Goal: Task Accomplishment & Management: Use online tool/utility

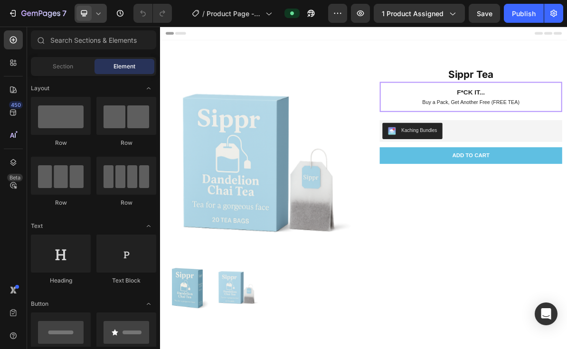
click at [96, 16] on icon at bounding box center [97, 13] width 9 height 9
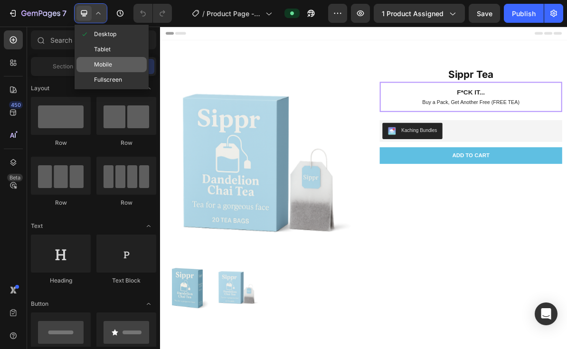
click at [108, 69] on span "Mobile" at bounding box center [103, 64] width 18 height 9
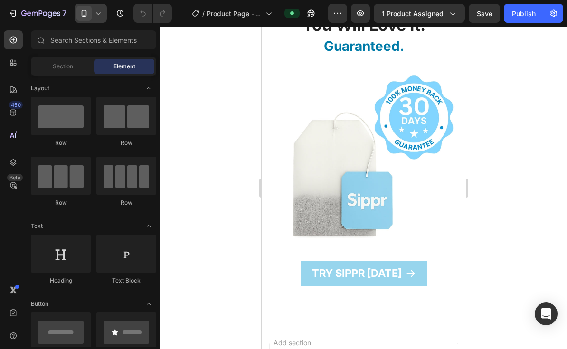
scroll to position [355, 0]
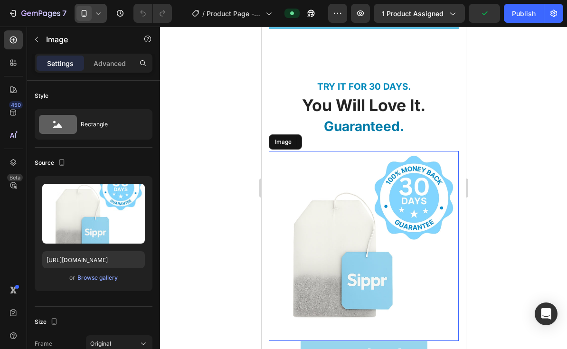
click at [376, 151] on img at bounding box center [363, 246] width 190 height 190
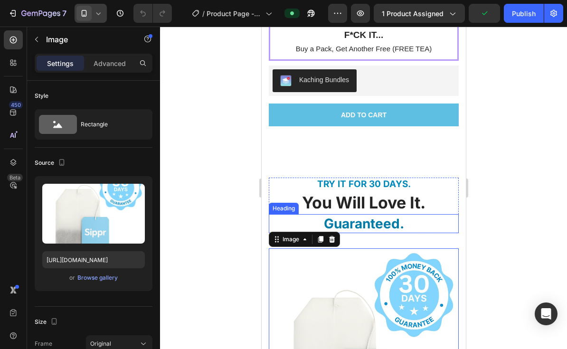
scroll to position [283, 0]
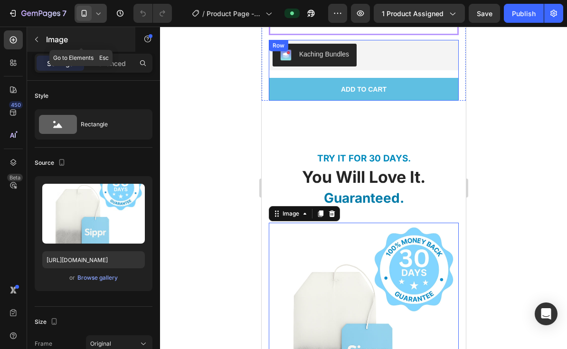
click at [32, 42] on button "button" at bounding box center [36, 39] width 15 height 15
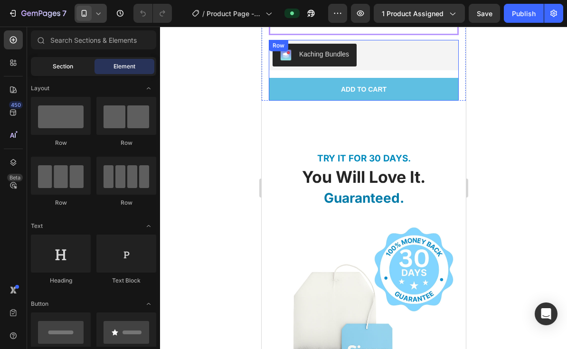
click at [42, 74] on div "Section" at bounding box center [63, 66] width 60 height 15
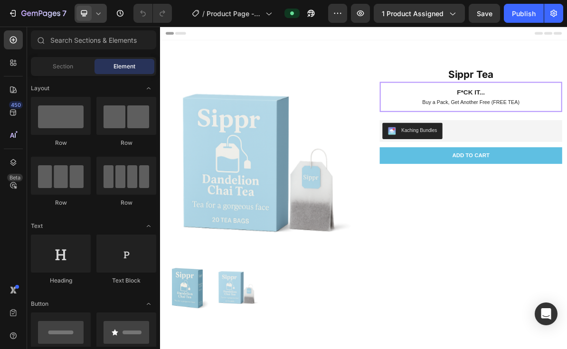
click at [82, 18] on icon at bounding box center [83, 13] width 9 height 9
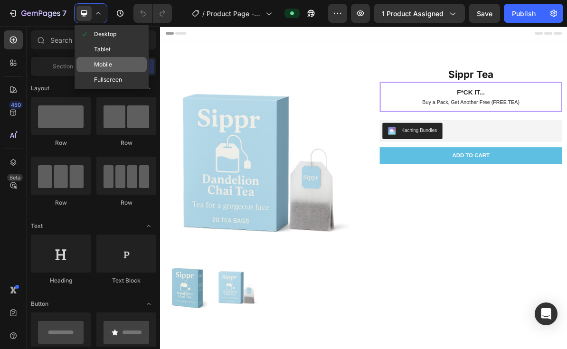
click at [114, 72] on div "Mobile" at bounding box center [111, 79] width 70 height 15
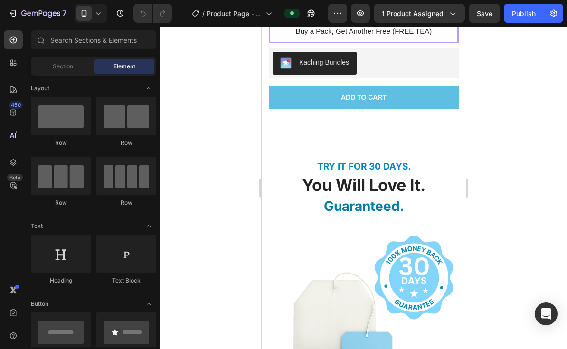
scroll to position [364, 0]
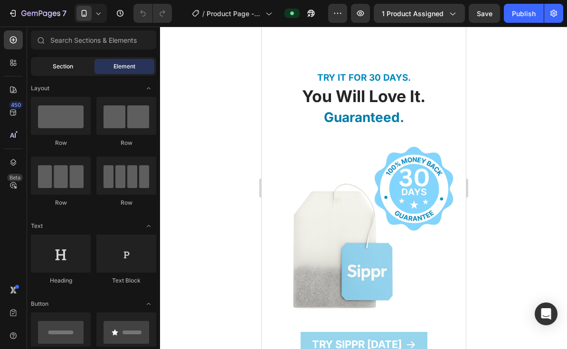
click at [60, 69] on span "Section" at bounding box center [63, 66] width 20 height 9
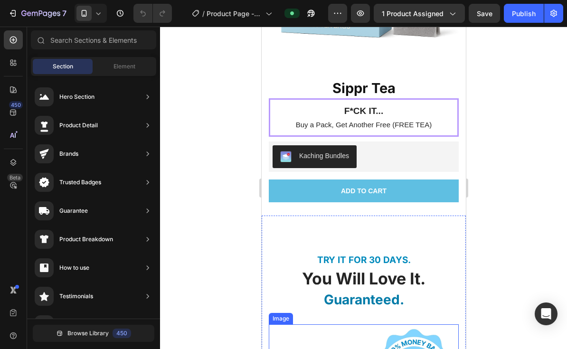
scroll to position [181, 0]
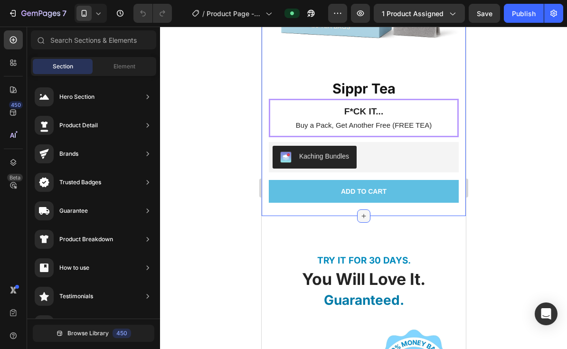
click at [360, 217] on icon at bounding box center [363, 216] width 8 height 8
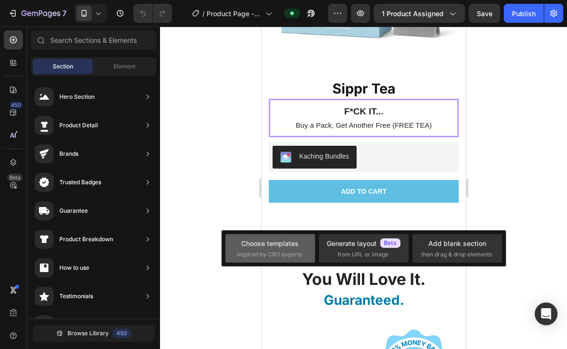
click at [318, 237] on div "Choose templates inspired by CRO experts" at bounding box center [363, 248] width 90 height 28
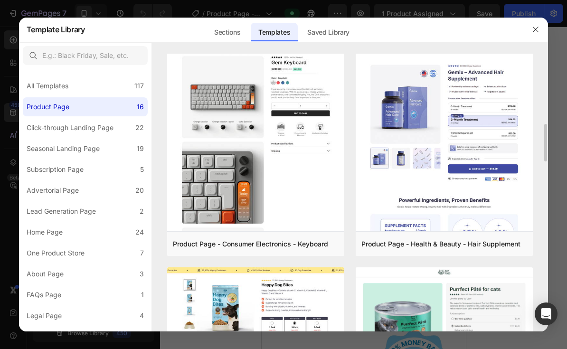
scroll to position [493, 0]
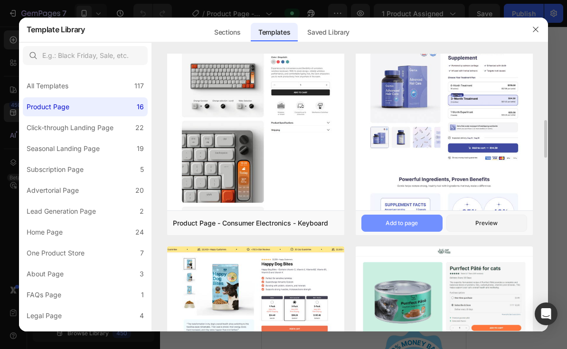
click at [419, 226] on button "Add to page" at bounding box center [401, 222] width 81 height 17
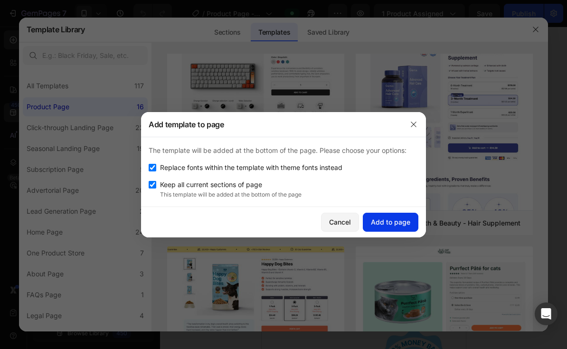
click at [397, 221] on div "Add to page" at bounding box center [390, 222] width 39 height 10
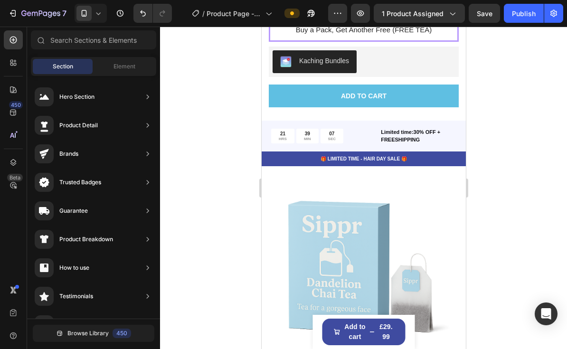
scroll to position [290, 0]
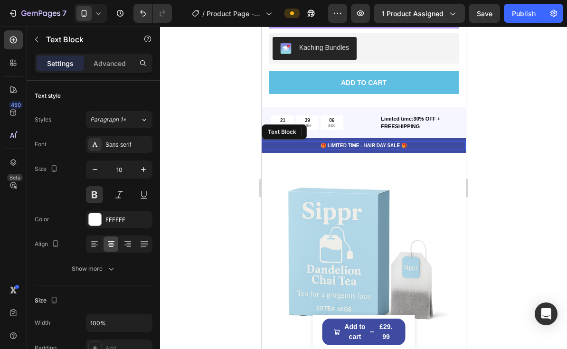
click at [428, 144] on p "🎁 LIMITED TIME - HAIR DAY SALE 🎁" at bounding box center [363, 145] width 202 height 7
click at [337, 130] on icon at bounding box center [336, 132] width 6 height 7
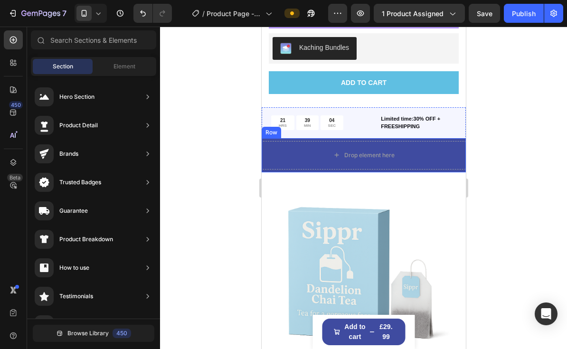
click at [347, 138] on div "Drop element here Row" at bounding box center [363, 155] width 204 height 34
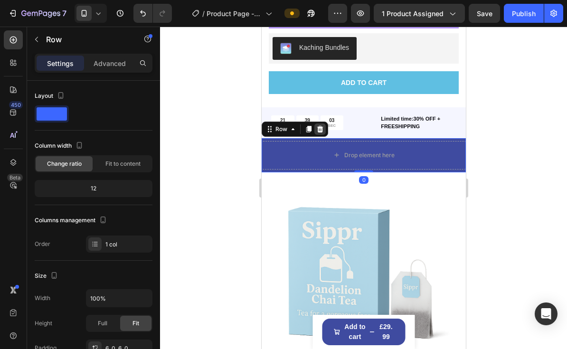
click at [322, 131] on icon at bounding box center [320, 129] width 8 height 8
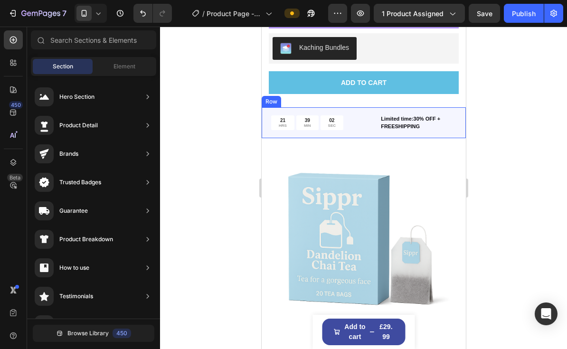
click at [347, 128] on div "21 HRS 39 MIN 02 SEC" at bounding box center [323, 122] width 107 height 15
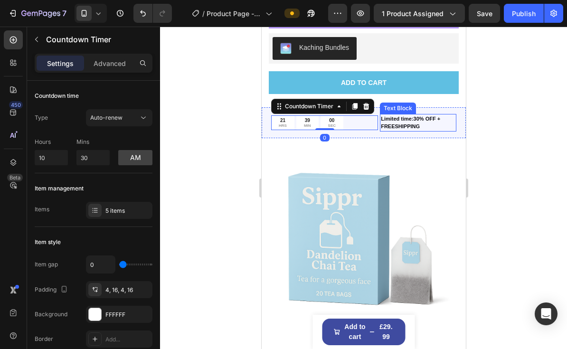
click at [391, 111] on div "Text Block" at bounding box center [397, 107] width 36 height 11
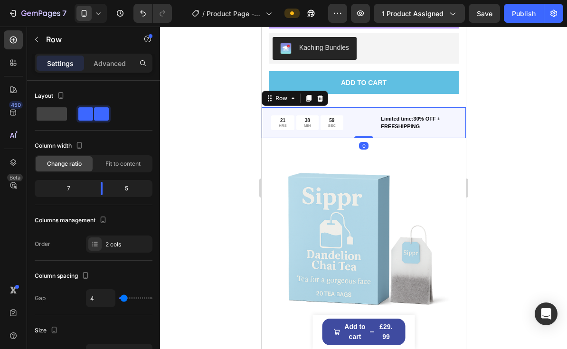
click at [367, 110] on div "21 HRS 38 MIN 59 SEC Countdown Timer Limited time:30% OFF + FREESHIPPING Text B…" at bounding box center [363, 122] width 204 height 31
click at [324, 97] on div at bounding box center [319, 98] width 11 height 11
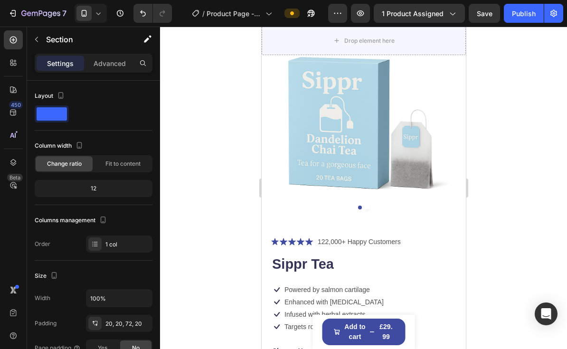
scroll to position [250, 0]
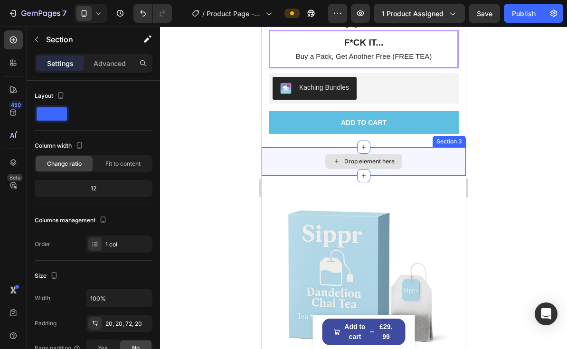
click at [454, 172] on div "Drop element here" at bounding box center [363, 161] width 204 height 28
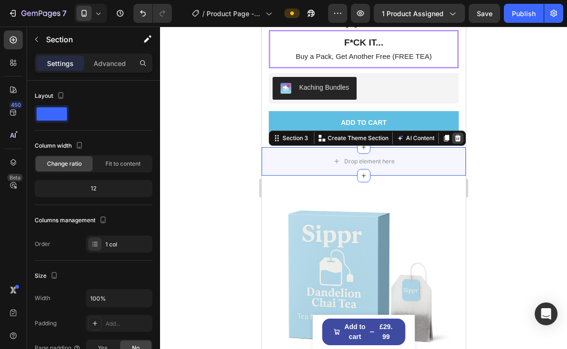
click at [461, 141] on div at bounding box center [456, 137] width 11 height 11
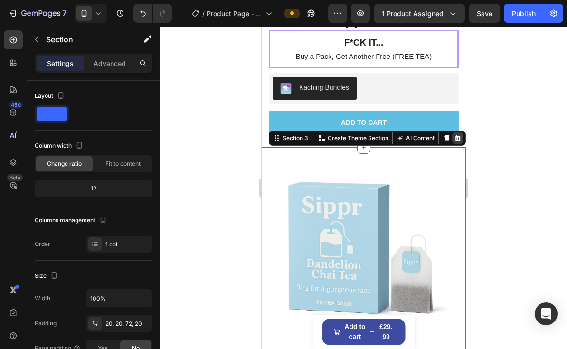
click at [456, 141] on div at bounding box center [456, 137] width 11 height 11
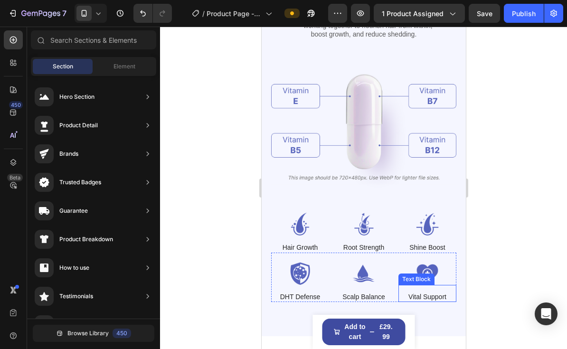
scroll to position [810, 0]
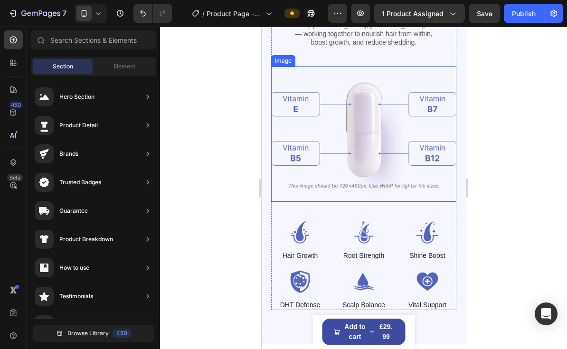
click at [381, 147] on img at bounding box center [362, 133] width 185 height 135
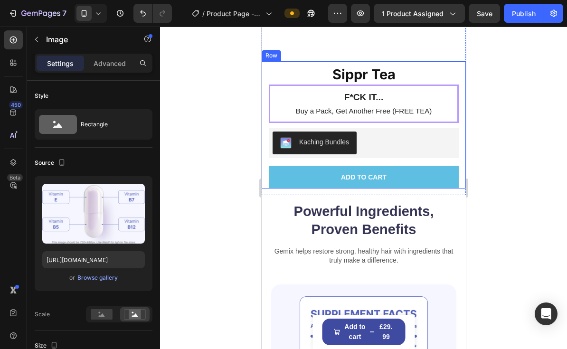
scroll to position [202, 0]
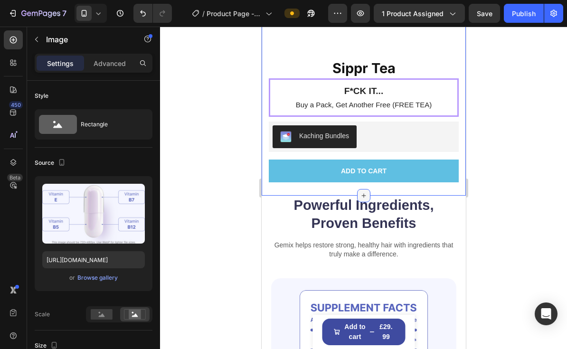
click at [365, 192] on icon at bounding box center [363, 196] width 8 height 8
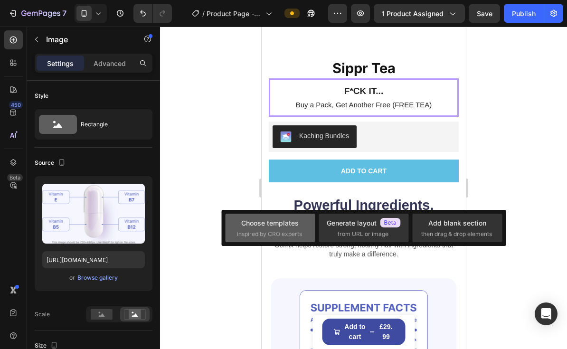
click at [287, 230] on span "inspired by CRO experts" at bounding box center [269, 234] width 65 height 9
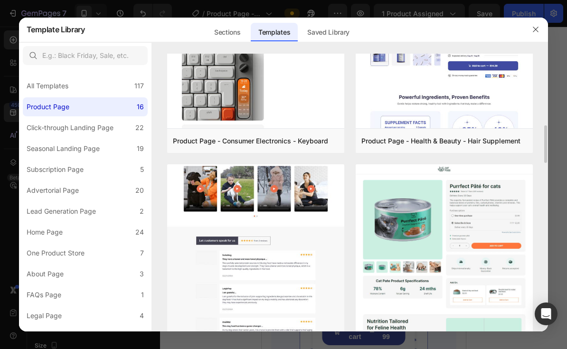
scroll to position [585, 0]
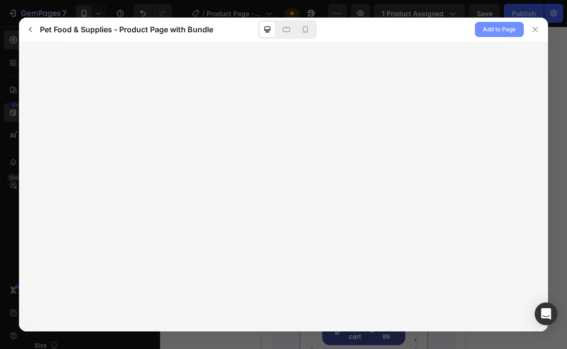
click at [499, 26] on span "Add to Page" at bounding box center [499, 29] width 33 height 11
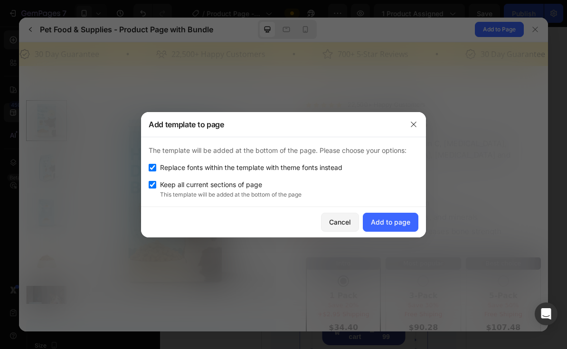
scroll to position [0, 0]
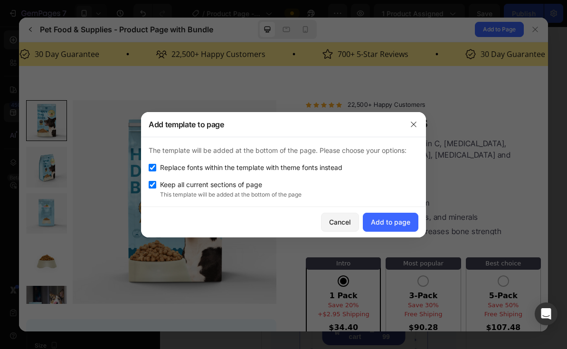
click at [307, 177] on div "The template will be added at the bottom of the page. Please choose your option…" at bounding box center [283, 172] width 285 height 70
click at [315, 170] on span "Replace fonts within the template with theme fonts instead" at bounding box center [251, 167] width 182 height 11
checkbox input "false"
click at [377, 228] on button "Add to page" at bounding box center [391, 222] width 56 height 19
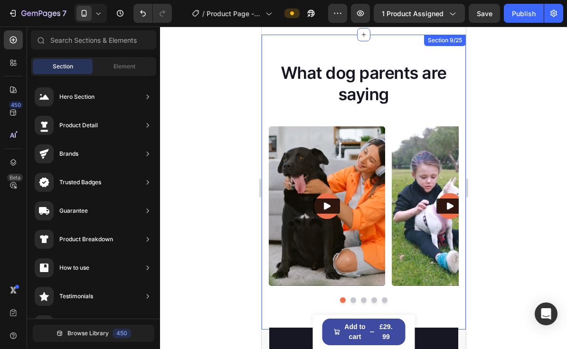
scroll to position [4343, 0]
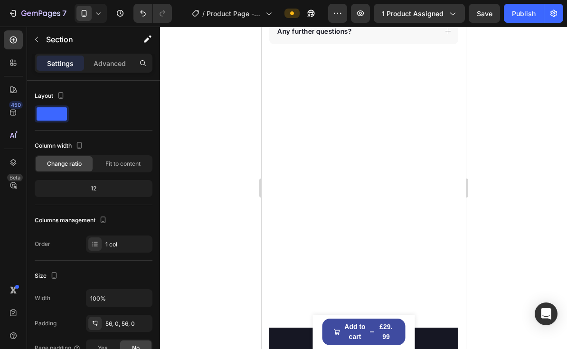
scroll to position [3999, 0]
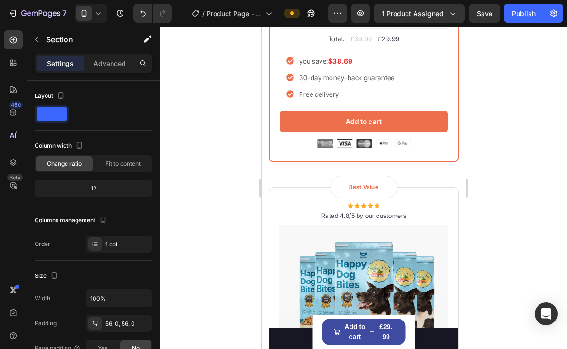
scroll to position [3405, 0]
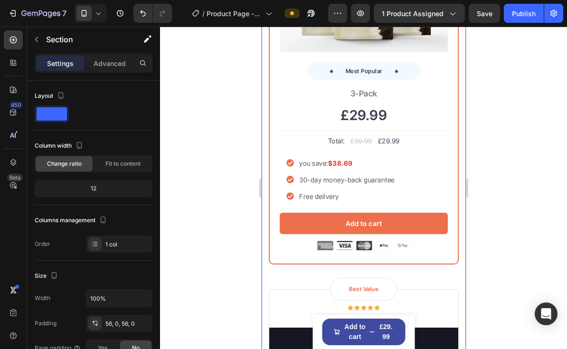
click at [415, 132] on div "Most Popular Text block Row Icon Icon Icon Icon Icon Icon List Hoz Rated 4.8/5 …" at bounding box center [363, 86] width 190 height 406
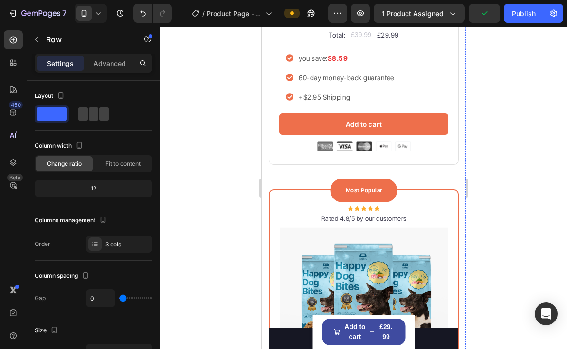
scroll to position [3097, 0]
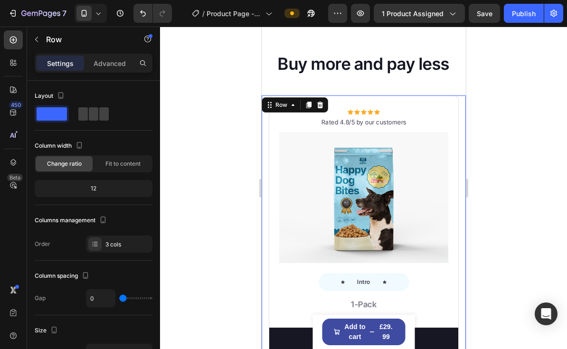
scroll to position [2712, 0]
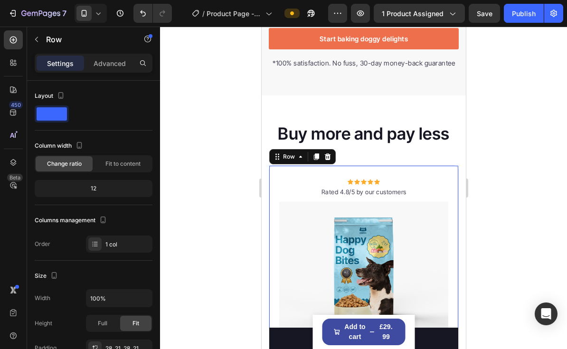
click at [325, 159] on icon at bounding box center [327, 157] width 8 height 8
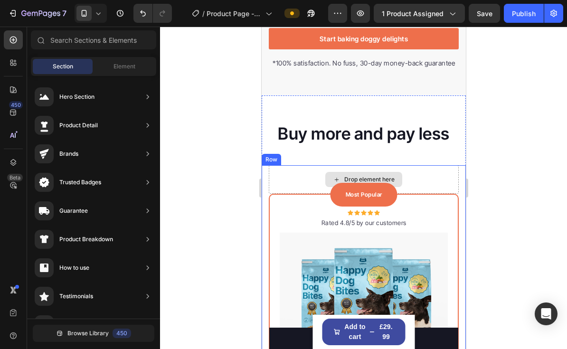
click at [299, 175] on div "Drop element here" at bounding box center [363, 179] width 190 height 28
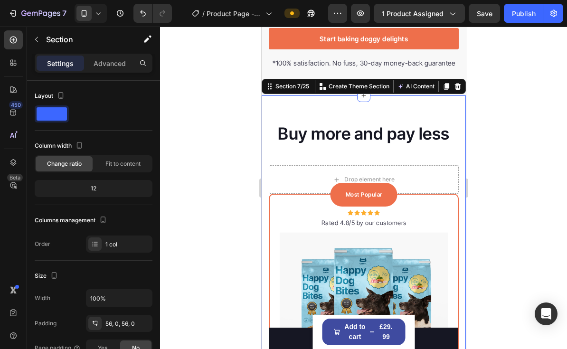
click at [453, 87] on icon at bounding box center [457, 87] width 8 height 8
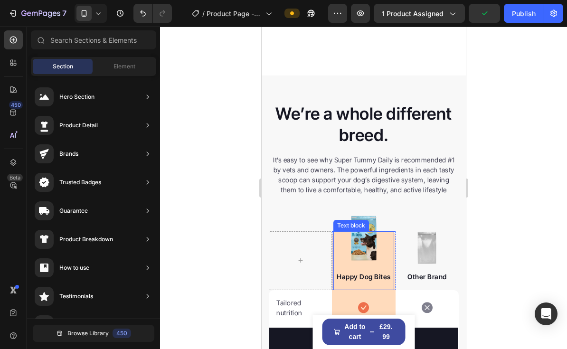
scroll to position [2110, 0]
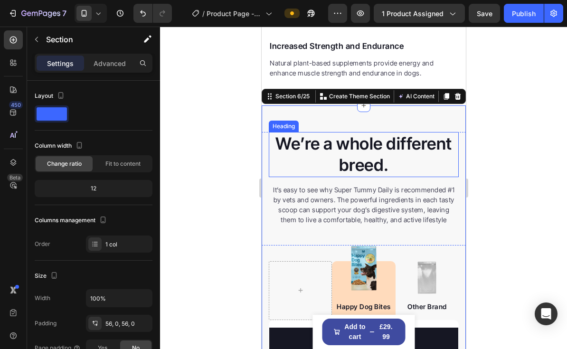
scroll to position [2190, 0]
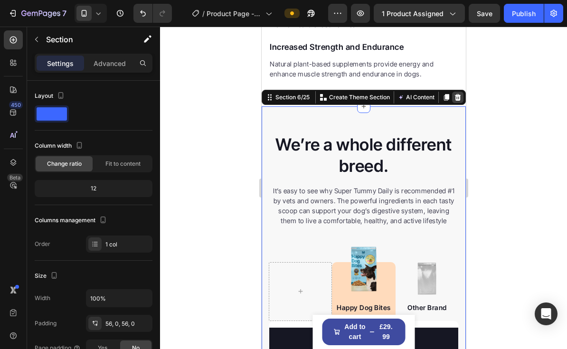
click at [460, 98] on icon at bounding box center [457, 97] width 8 height 8
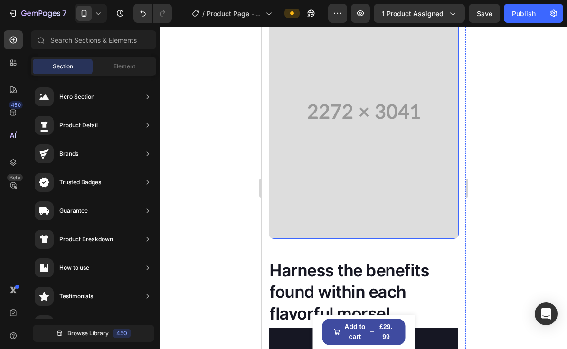
scroll to position [1546, 0]
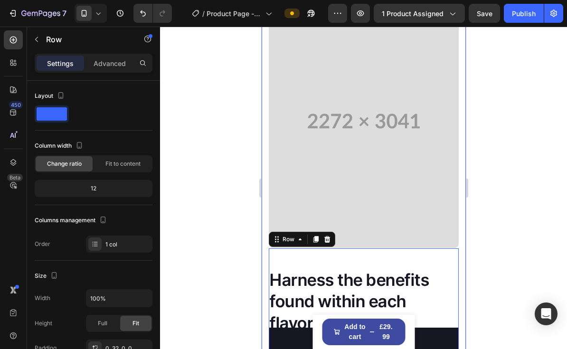
click at [459, 256] on div "Harness the benefits found within each flavorful morsel. Heading Bone and Joint…" at bounding box center [363, 292] width 204 height 596
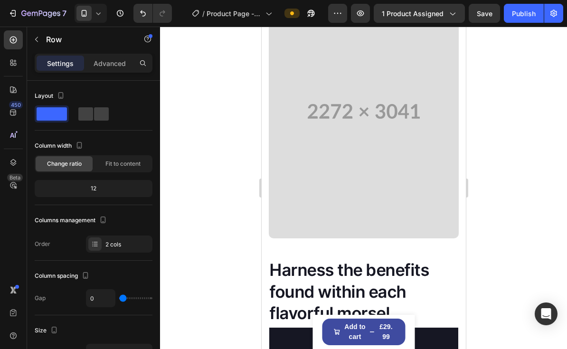
scroll to position [1490, 0]
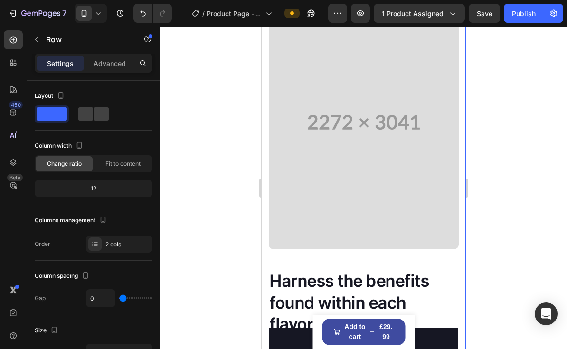
click at [269, 176] on div "Harness the benefits found within each flavorful morsel. Heading Bone and Joint…" at bounding box center [363, 293] width 204 height 649
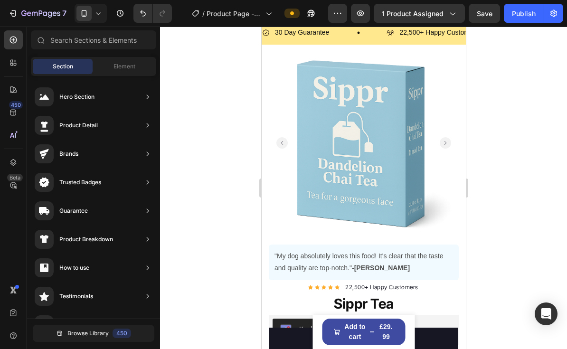
scroll to position [242, 0]
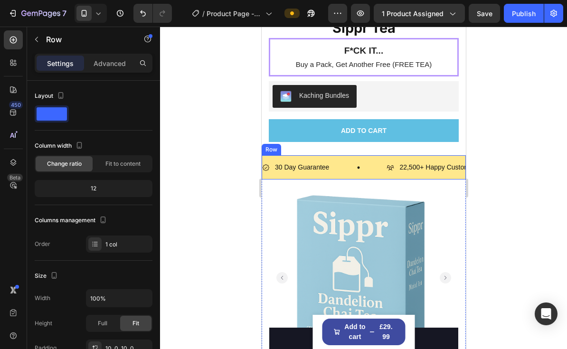
click at [364, 176] on div "30 Day Guarantee Item List 22,500+ Happy Customers Item List 700+ 5-Star Review…" at bounding box center [363, 167] width 204 height 24
click at [323, 151] on div "Row" at bounding box center [294, 146] width 66 height 15
click at [322, 149] on icon at bounding box center [320, 146] width 8 height 8
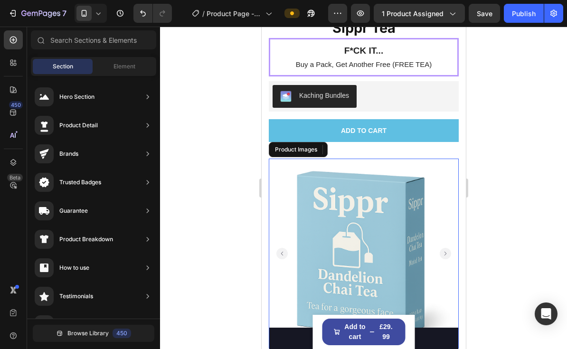
click at [326, 165] on img at bounding box center [363, 253] width 190 height 190
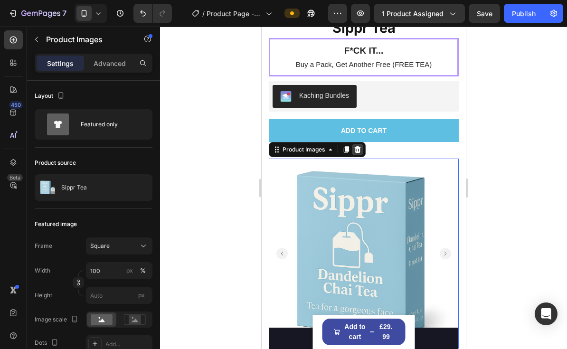
click at [356, 149] on icon at bounding box center [357, 149] width 6 height 7
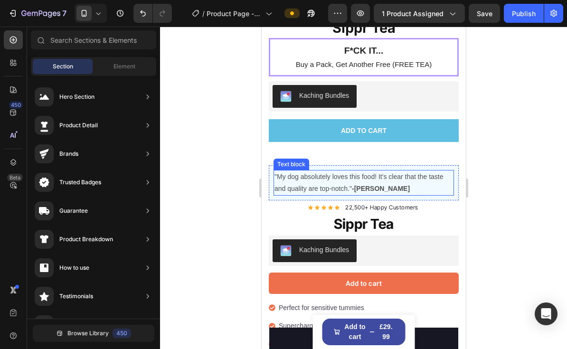
click at [417, 190] on p ""My dog absolutely loves this food! It's clear that the taste and quality are t…" at bounding box center [363, 183] width 178 height 24
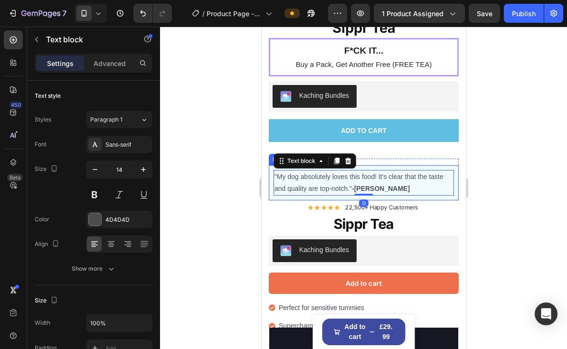
click at [418, 199] on div ""My dog absolutely loves this food! It's clear that the taste and quality are t…" at bounding box center [363, 182] width 190 height 35
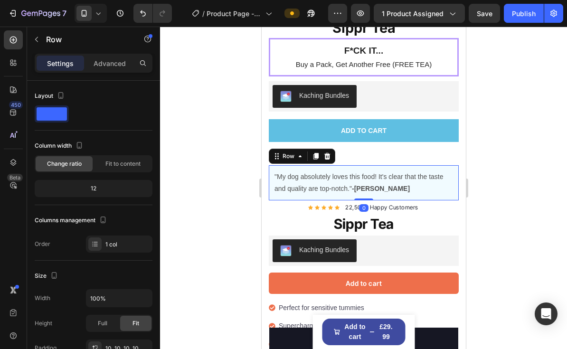
click at [324, 152] on icon at bounding box center [327, 156] width 8 height 8
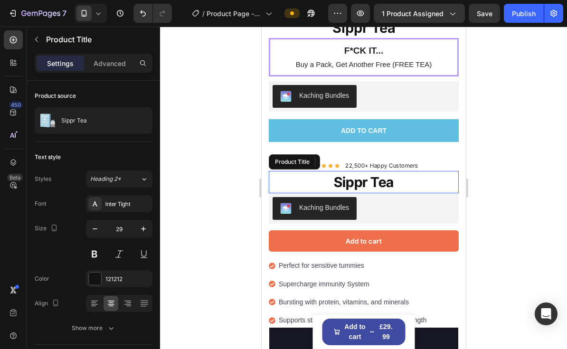
click at [430, 185] on h1 "Sippr Tea" at bounding box center [363, 182] width 190 height 23
click at [359, 161] on icon at bounding box center [361, 161] width 6 height 7
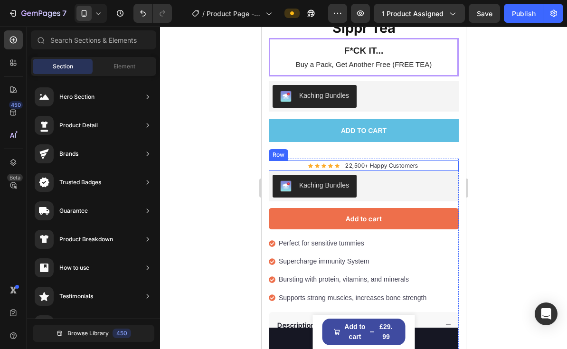
click at [437, 164] on div "Icon Icon Icon Icon Icon Icon List Hoz 22,500+ Happy Customers Text block Row" at bounding box center [363, 165] width 190 height 10
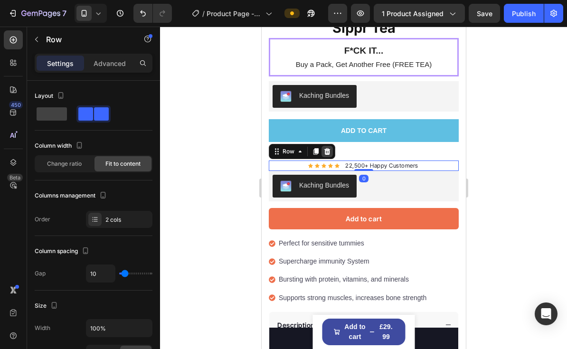
click at [330, 155] on div at bounding box center [326, 151] width 11 height 11
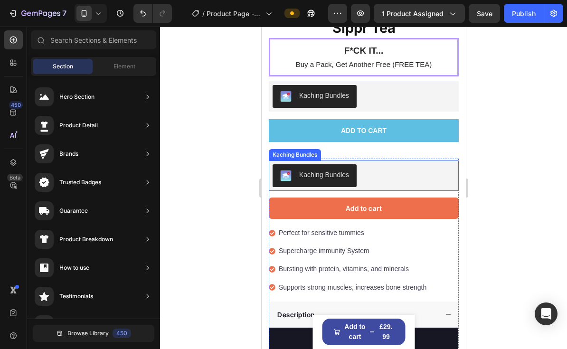
click at [382, 170] on div "Kaching Bundles" at bounding box center [363, 175] width 182 height 23
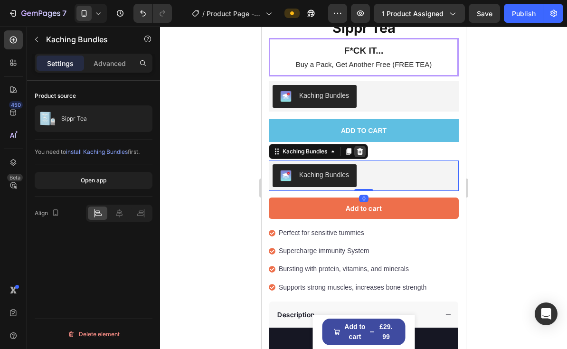
click at [363, 152] on icon at bounding box center [359, 152] width 8 height 8
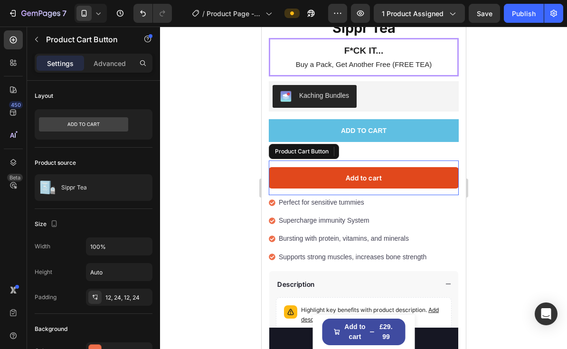
click at [415, 186] on button "Add to cart" at bounding box center [363, 177] width 190 height 21
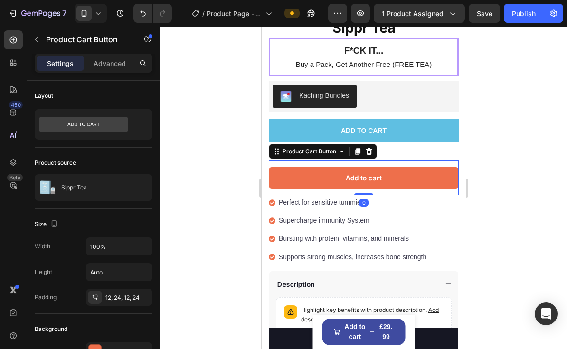
click at [371, 152] on icon at bounding box center [368, 152] width 8 height 8
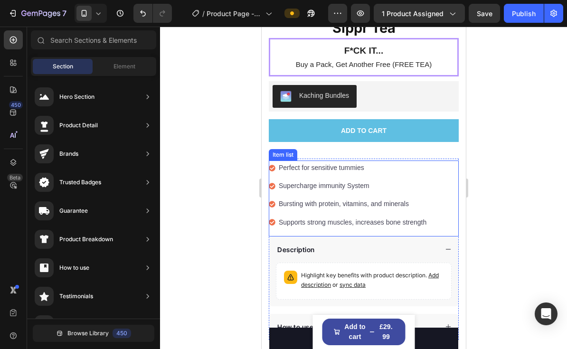
click at [367, 210] on div "Perfect for sensitive tummies Supercharge immunity System Bursting with protein…" at bounding box center [347, 194] width 159 height 69
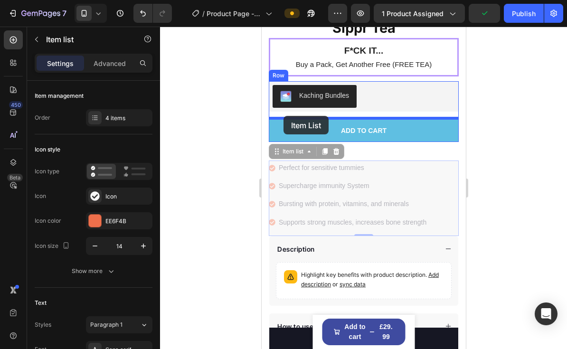
drag, startPoint x: 277, startPoint y: 150, endPoint x: 283, endPoint y: 116, distance: 35.2
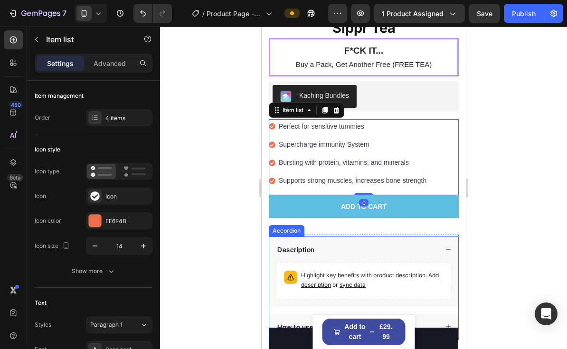
click at [325, 244] on div "Description" at bounding box center [355, 249] width 161 height 13
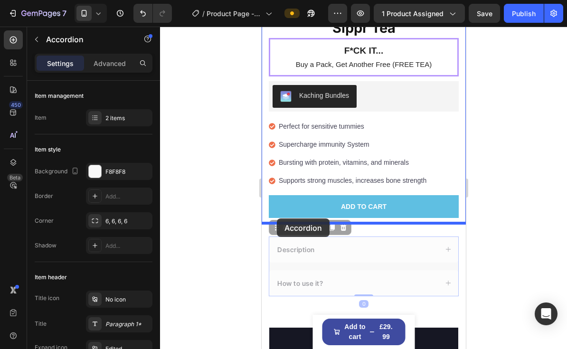
drag, startPoint x: 277, startPoint y: 223, endPoint x: 276, endPoint y: 218, distance: 5.2
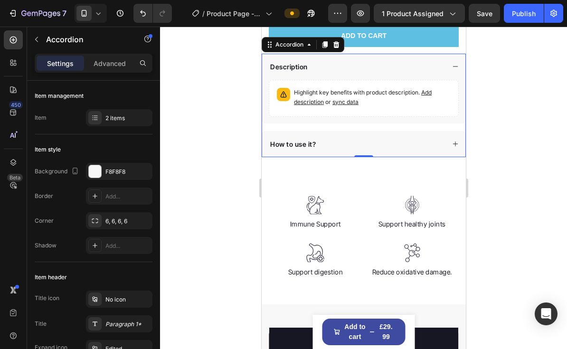
scroll to position [424, 0]
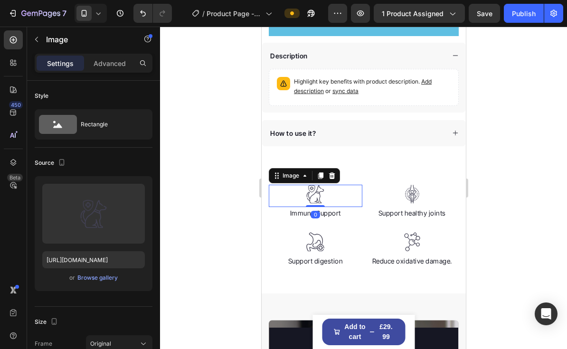
click at [277, 203] on div "Image 0" at bounding box center [314, 196] width 93 height 23
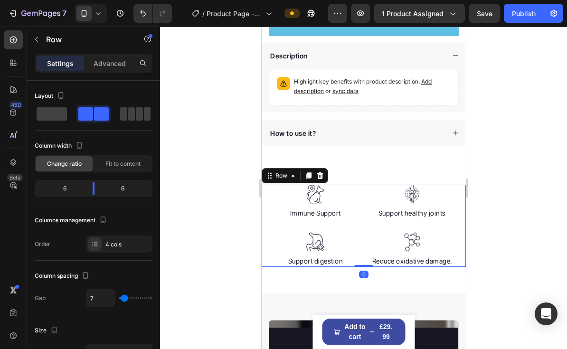
click at [261, 214] on div "Image Immune Support Text block Image Support digestion Text block Image Suppor…" at bounding box center [363, 226] width 204 height 82
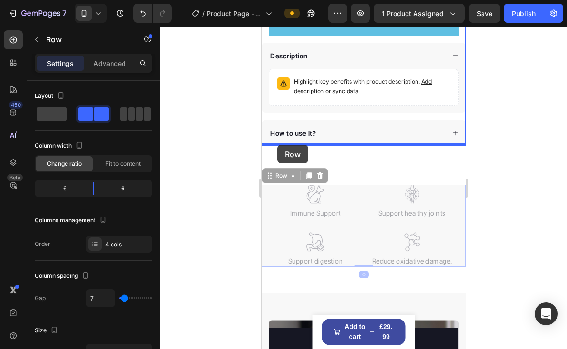
drag, startPoint x: 264, startPoint y: 178, endPoint x: 277, endPoint y: 145, distance: 35.4
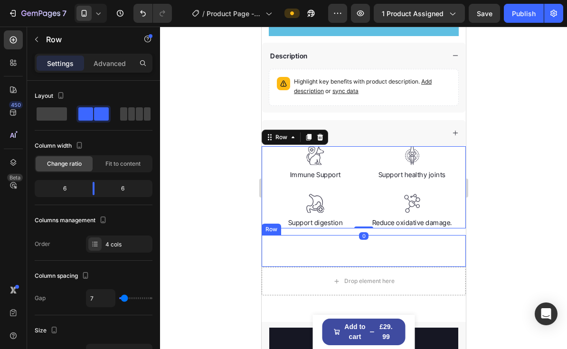
click at [333, 264] on div ""The transformation in my dog's overall health since switching to this food has…" at bounding box center [363, 251] width 204 height 32
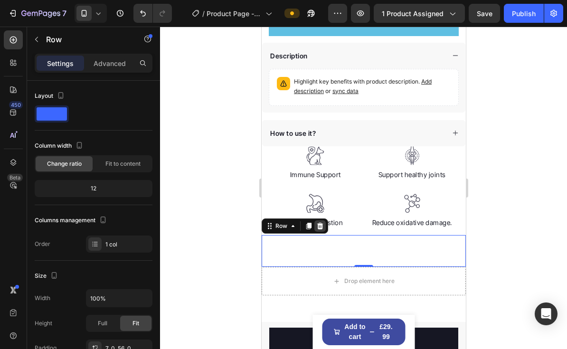
click at [318, 223] on icon at bounding box center [319, 226] width 6 height 7
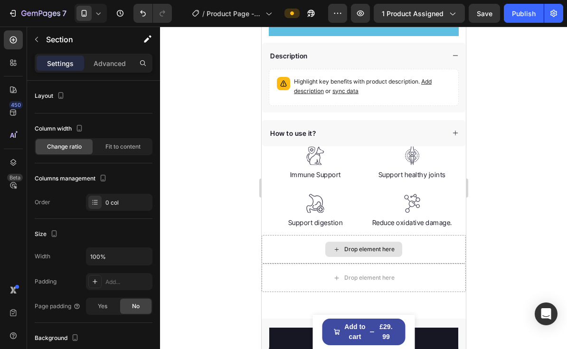
click at [316, 239] on div "Drop element here" at bounding box center [363, 249] width 204 height 28
click at [297, 251] on div "Drop element here" at bounding box center [363, 249] width 204 height 28
click at [299, 281] on div "Drop element here" at bounding box center [363, 277] width 204 height 28
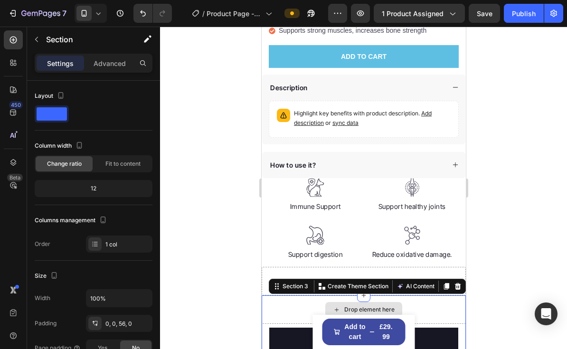
scroll to position [438, 0]
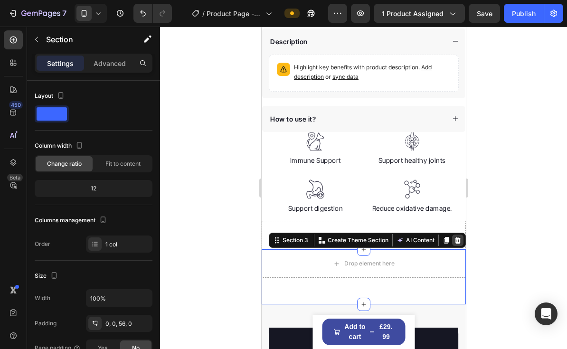
click at [457, 243] on div at bounding box center [456, 239] width 11 height 11
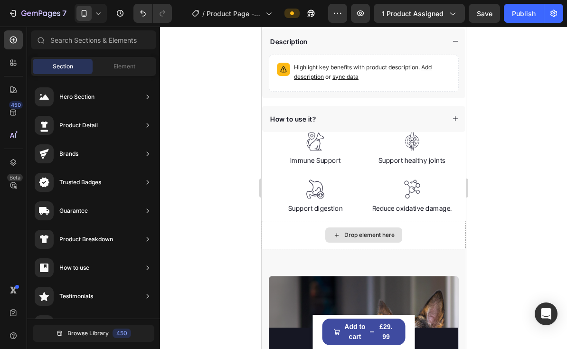
click at [459, 238] on div "Drop element here" at bounding box center [363, 235] width 204 height 28
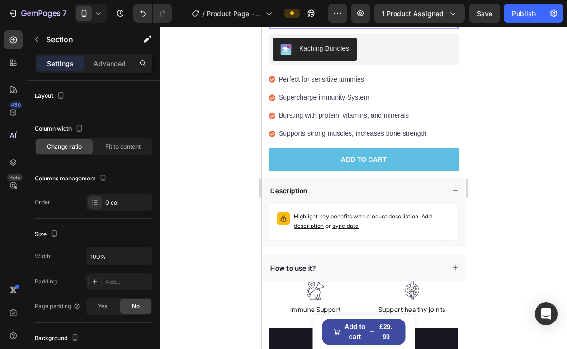
scroll to position [505, 0]
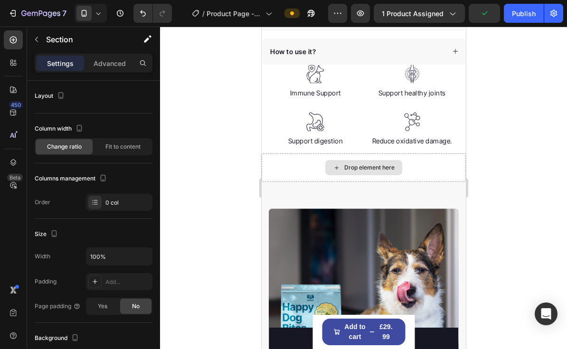
click at [445, 166] on div "Drop element here" at bounding box center [363, 167] width 204 height 28
click at [449, 154] on div "Drop element here" at bounding box center [363, 167] width 204 height 28
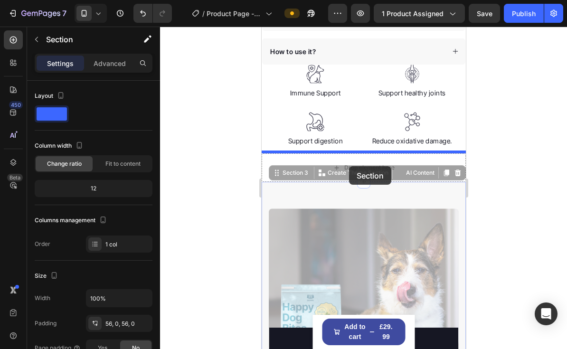
drag, startPoint x: 336, startPoint y: 200, endPoint x: 348, endPoint y: 166, distance: 35.7
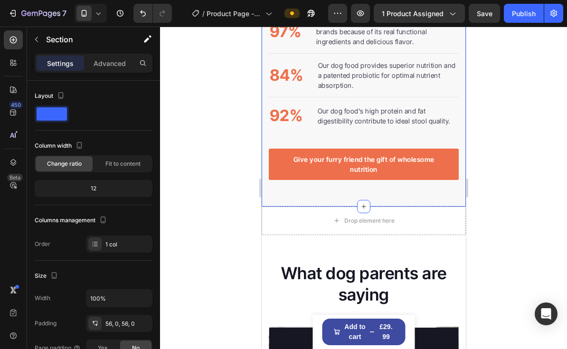
scroll to position [1136, 0]
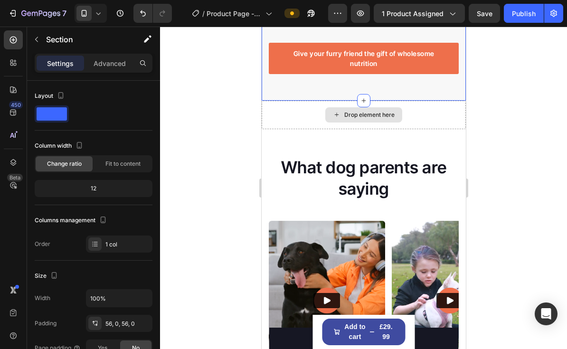
click at [293, 113] on div "Drop element here" at bounding box center [363, 115] width 204 height 28
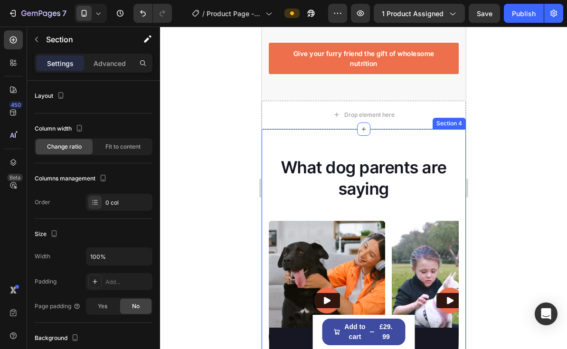
click at [296, 140] on div "What dog parents are saying Heading Video Video Video Video Video Carousel Row …" at bounding box center [363, 276] width 204 height 295
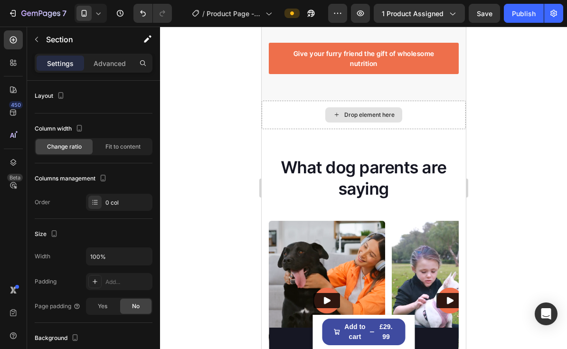
click at [283, 105] on div "Drop element here" at bounding box center [363, 115] width 204 height 28
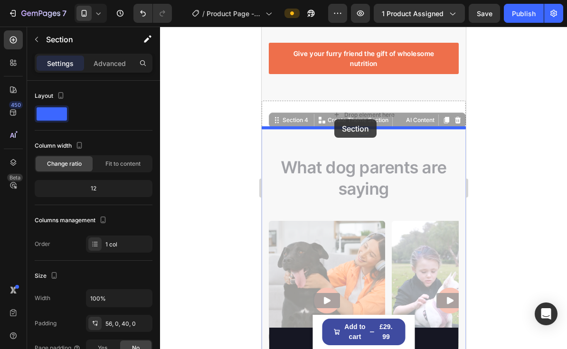
drag, startPoint x: 279, startPoint y: 153, endPoint x: 334, endPoint y: 119, distance: 64.0
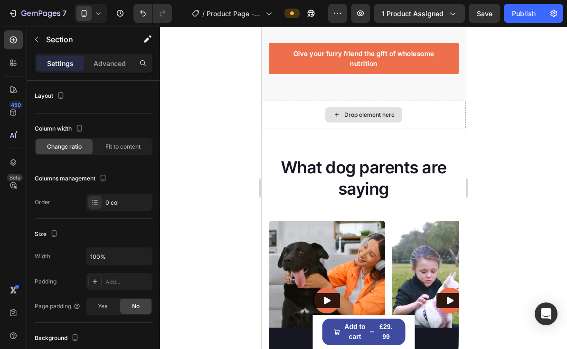
click at [410, 105] on div "Drop element here" at bounding box center [363, 115] width 204 height 28
click at [425, 115] on div "Drop element here" at bounding box center [363, 115] width 204 height 28
click at [391, 115] on div "Drop element here" at bounding box center [369, 115] width 50 height 8
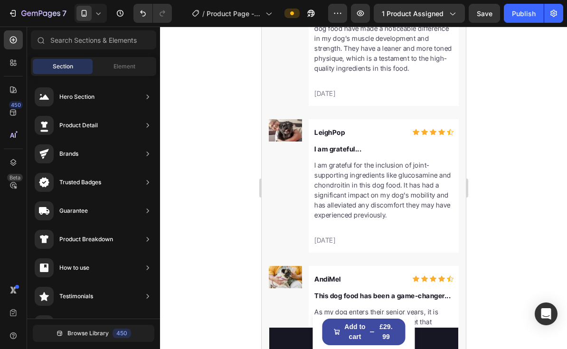
scroll to position [1411, 0]
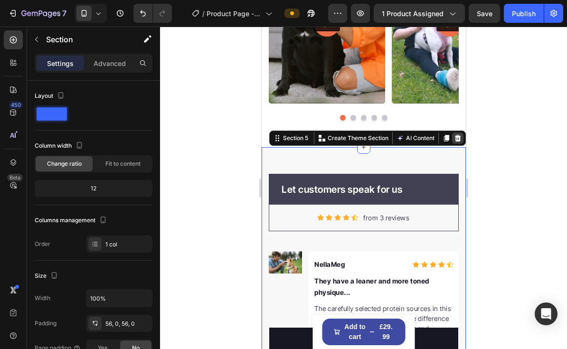
click at [456, 140] on icon at bounding box center [457, 138] width 8 height 8
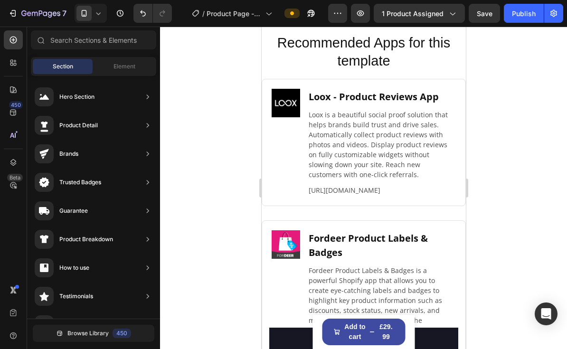
scroll to position [1425, 0]
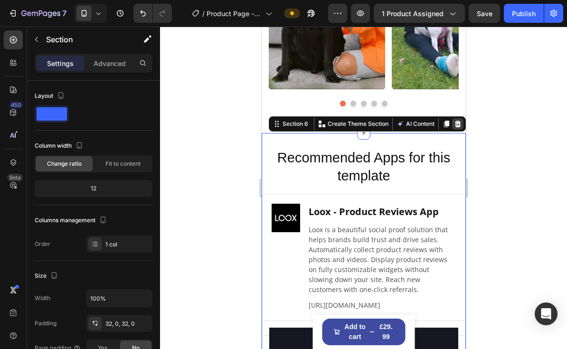
click at [455, 123] on icon at bounding box center [457, 124] width 8 height 8
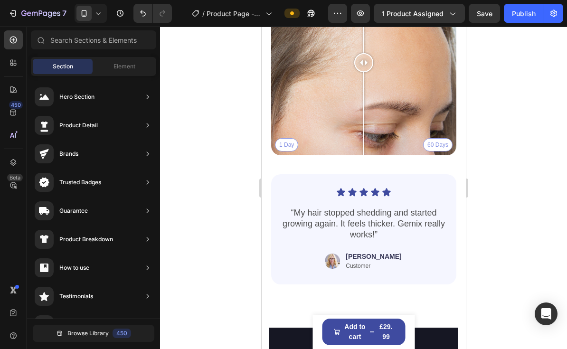
scroll to position [3580, 0]
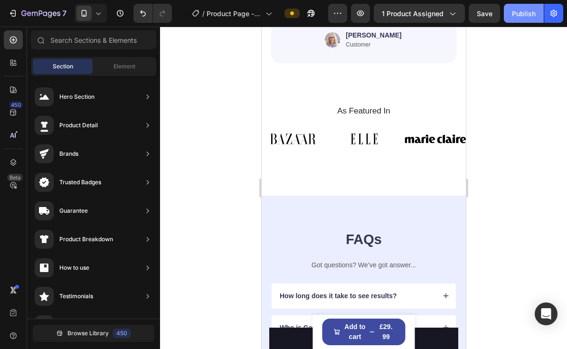
click at [520, 15] on div "Publish" at bounding box center [524, 14] width 24 height 10
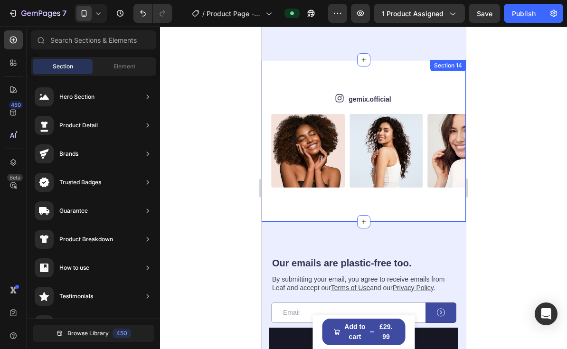
scroll to position [3839, 0]
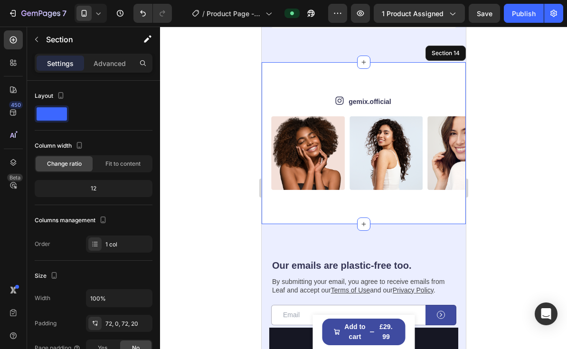
click at [435, 111] on div "Icon gemix.official Text Block Row Image Image Image Image Image Image Image Im…" at bounding box center [367, 142] width 195 height 93
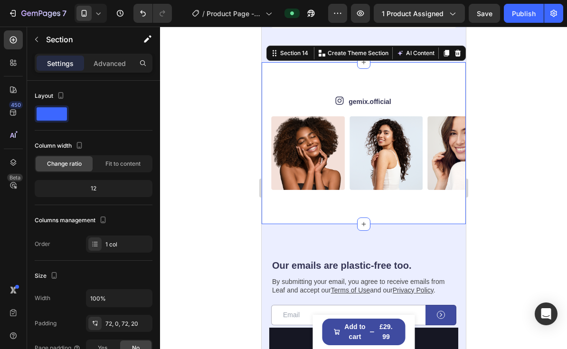
click at [456, 55] on icon at bounding box center [457, 52] width 6 height 7
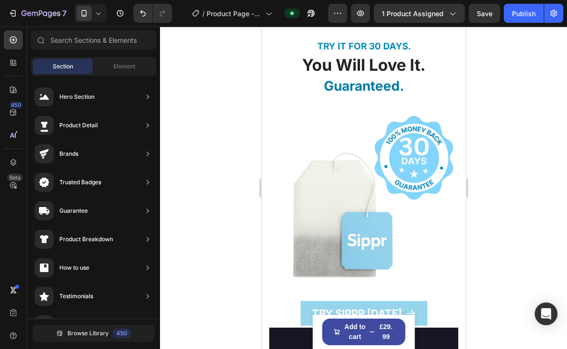
scroll to position [4232, 0]
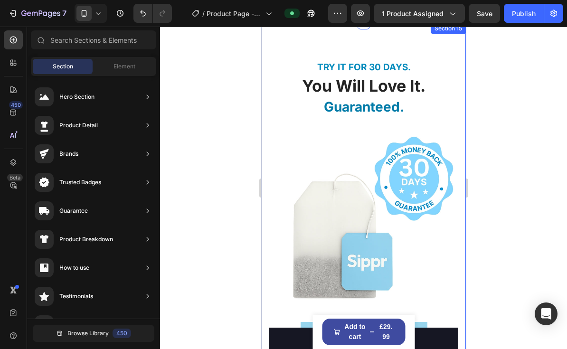
click at [266, 89] on div "TRY IT FOR 30 DAYS. Text block You Will Love It. Heading Guaranteed. Heading Ro…" at bounding box center [363, 204] width 204 height 362
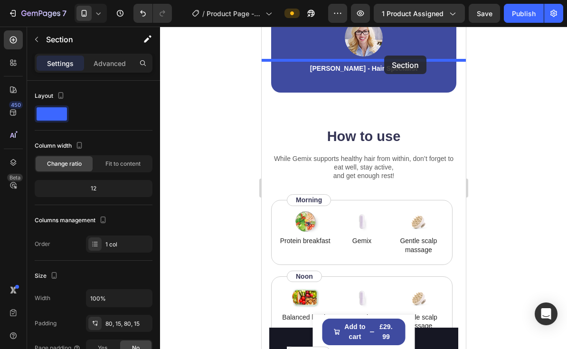
scroll to position [2426, 0]
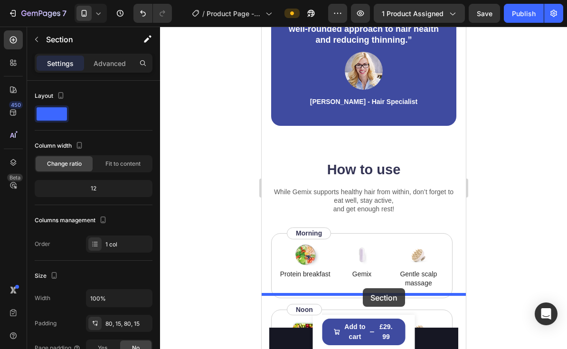
drag, startPoint x: 274, startPoint y: 126, endPoint x: 362, endPoint y: 288, distance: 184.5
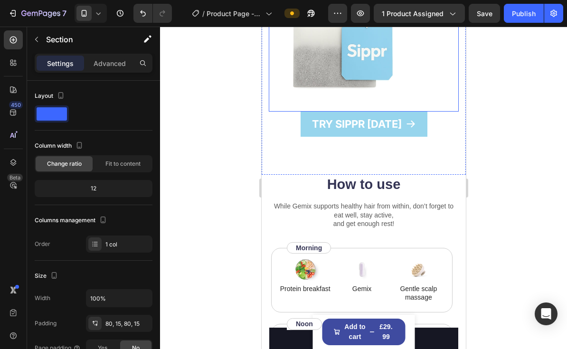
scroll to position [2714, 0]
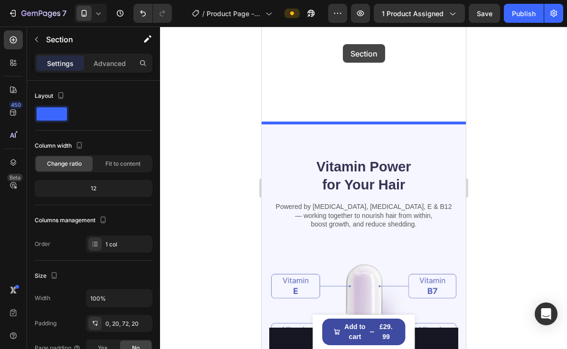
scroll to position [1768, 0]
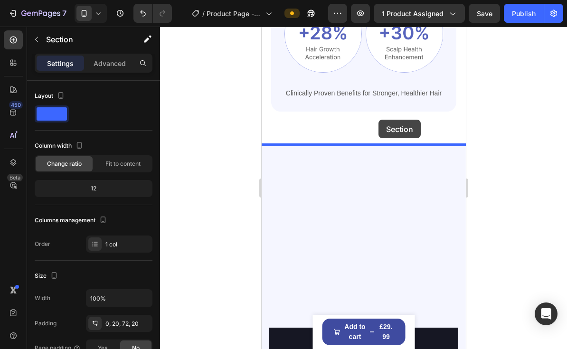
drag, startPoint x: 290, startPoint y: 156, endPoint x: 378, endPoint y: 120, distance: 95.1
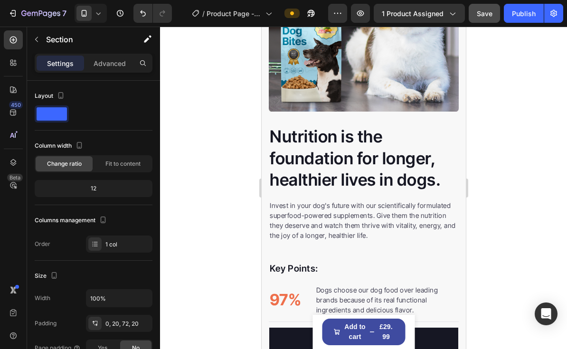
scroll to position [175, 0]
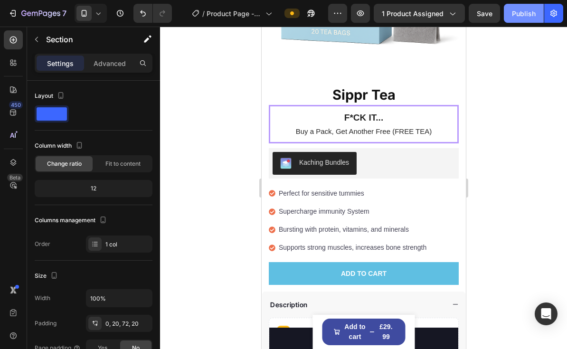
click at [513, 6] on button "Publish" at bounding box center [523, 13] width 40 height 19
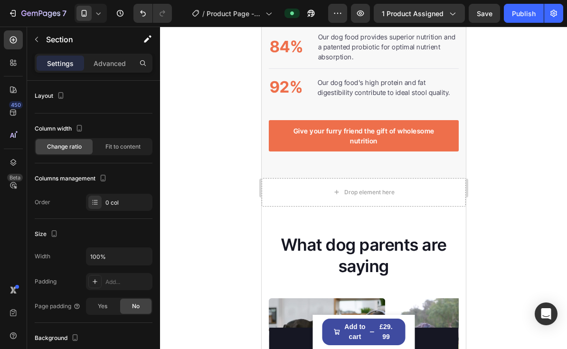
scroll to position [1051, 0]
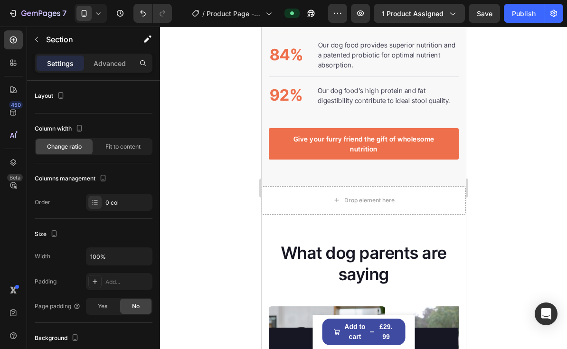
click at [435, 203] on div "Drop element here" at bounding box center [363, 200] width 204 height 28
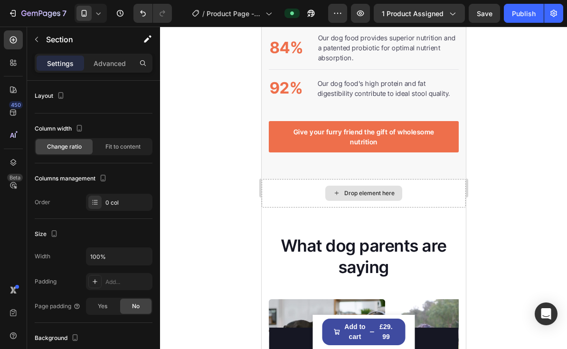
scroll to position [1061, 0]
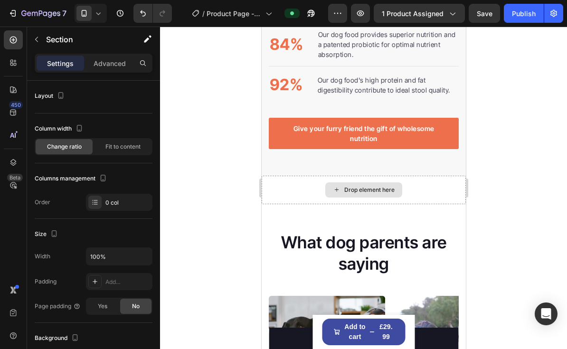
click at [436, 192] on div "Drop element here" at bounding box center [363, 190] width 204 height 28
click at [430, 195] on div "Drop element here" at bounding box center [363, 190] width 204 height 28
click at [422, 195] on div "Drop element here" at bounding box center [363, 190] width 204 height 28
click at [422, 194] on div "Drop element here" at bounding box center [363, 190] width 204 height 28
click at [429, 177] on div "Drop element here" at bounding box center [363, 190] width 204 height 28
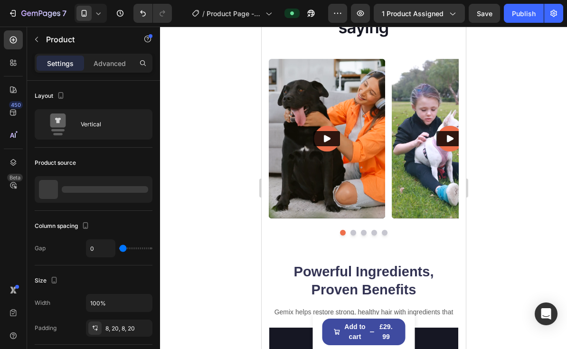
scroll to position [1315, 0]
